Goal: Information Seeking & Learning: Understand process/instructions

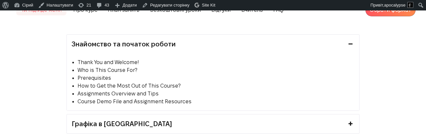
scroll to position [1544, 0]
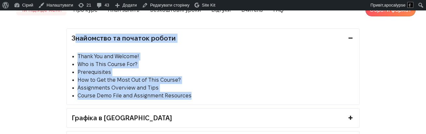
drag, startPoint x: 65, startPoint y: 41, endPoint x: 212, endPoint y: 101, distance: 159.1
click at [212, 101] on div "Знайомство та початок роботи Thank You and Welcome! Who is This Course For? Pre…" at bounding box center [213, 90] width 303 height 125
copy div "Знайомство та початок роботи Thank You and Welcome! Who is This Course For? Pre…"
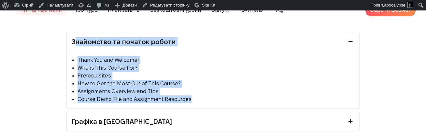
scroll to position [1541, 0]
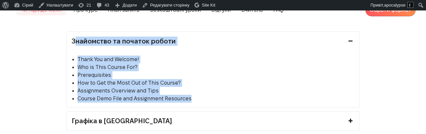
click at [133, 79] on li "Prerequisites" at bounding box center [216, 75] width 277 height 8
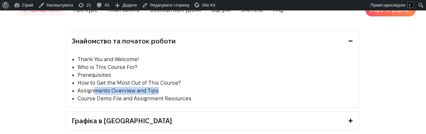
drag, startPoint x: 157, startPoint y: 98, endPoint x: 94, endPoint y: 95, distance: 63.6
click at [94, 95] on li "Assignments Overview and Tips" at bounding box center [216, 91] width 277 height 8
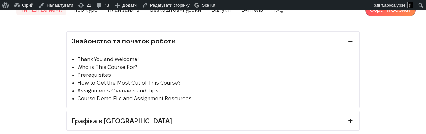
click at [81, 95] on li "Assignments Overview and Tips" at bounding box center [216, 91] width 277 height 8
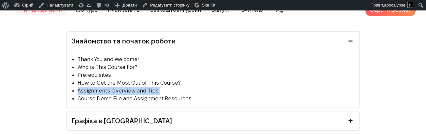
drag, startPoint x: 81, startPoint y: 96, endPoint x: 161, endPoint y: 93, distance: 80.9
click at [161, 93] on ul "Thank You and Welcome! Who is This Course For? Prerequisites How to Get the Mos…" at bounding box center [213, 78] width 283 height 47
drag, startPoint x: 165, startPoint y: 97, endPoint x: 76, endPoint y: 96, distance: 89.0
click at [76, 96] on ul "Thank You and Welcome! Who is This Course For? Prerequisites How to Get the Mos…" at bounding box center [213, 78] width 283 height 47
copy li "Assignments Overview and Tips"
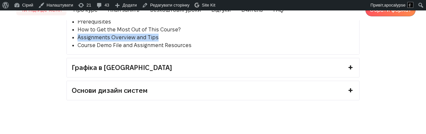
scroll to position [1603, 0]
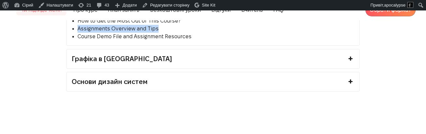
click at [186, 66] on link "Графіка в [GEOGRAPHIC_DATA]" at bounding box center [213, 58] width 293 height 19
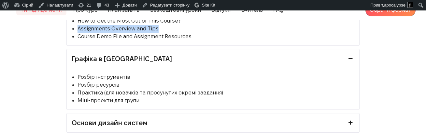
scroll to position [1616, 0]
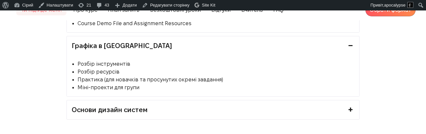
click at [141, 107] on link "Основи дизайн систем" at bounding box center [213, 109] width 293 height 19
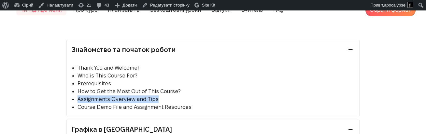
scroll to position [1562, 0]
